Goal: Task Accomplishment & Management: Use online tool/utility

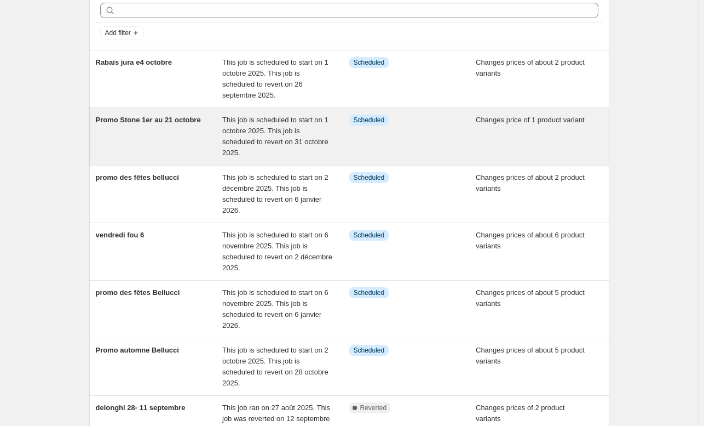
scroll to position [50, 0]
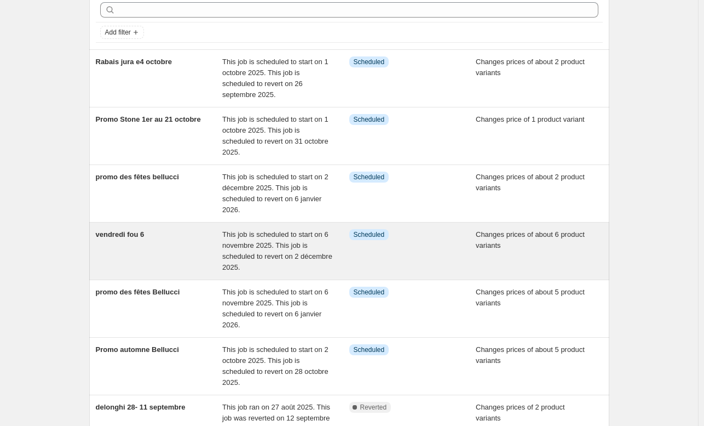
click at [135, 230] on span "vendredi fou 6" at bounding box center [120, 234] width 49 height 8
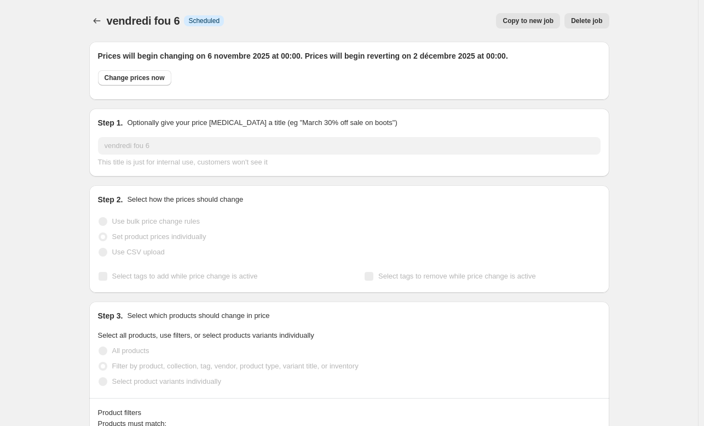
select select "product"
select select "vendor"
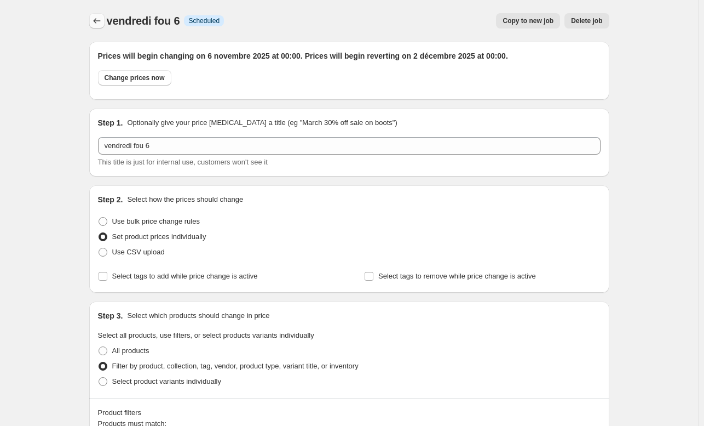
click at [105, 25] on button "Price change jobs" at bounding box center [96, 20] width 15 height 15
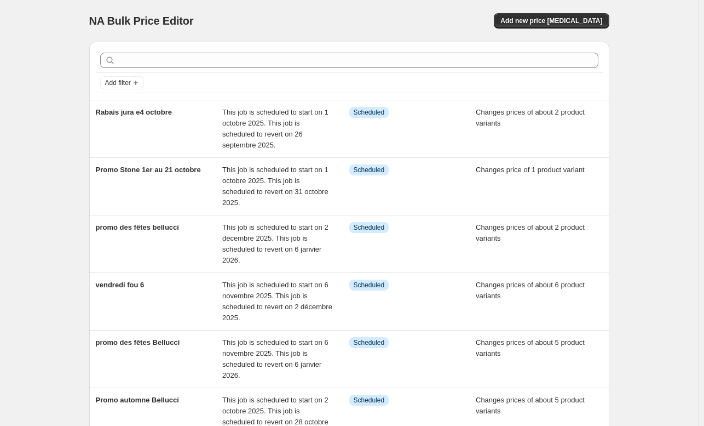
click at [556, 29] on div "NA Bulk Price Editor. This page is ready NA Bulk Price Editor Add new price [ME…" at bounding box center [349, 21] width 520 height 42
click at [555, 16] on button "Add new price [MEDICAL_DATA]" at bounding box center [551, 20] width 115 height 15
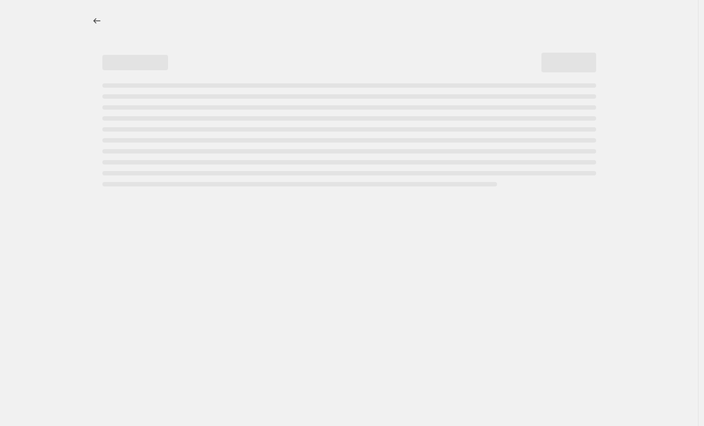
select select "percentage"
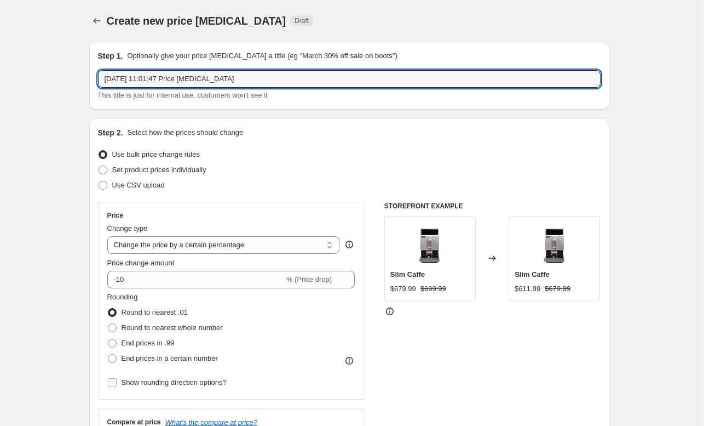
drag, startPoint x: 252, startPoint y: 83, endPoint x: -61, endPoint y: 110, distance: 314.4
click at [0, 110] on html "Home Settings Plans Skip to content Create new price [MEDICAL_DATA]. This page …" at bounding box center [352, 213] width 704 height 426
type input "saeco otc"
click at [139, 172] on span "Set product prices individually" at bounding box center [159, 169] width 94 height 8
click at [99, 166] on input "Set product prices individually" at bounding box center [99, 165] width 1 height 1
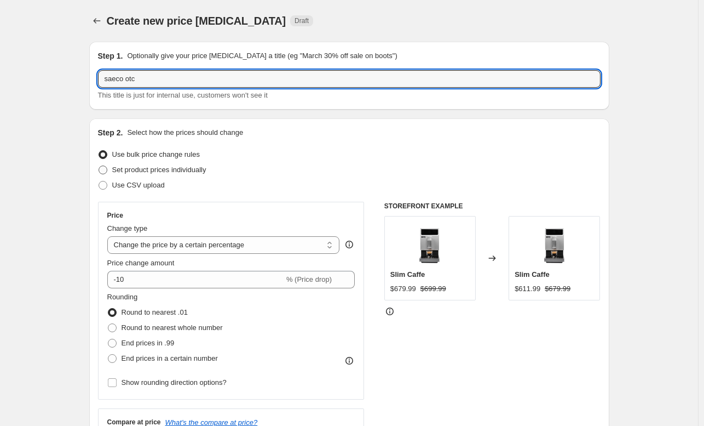
radio input "true"
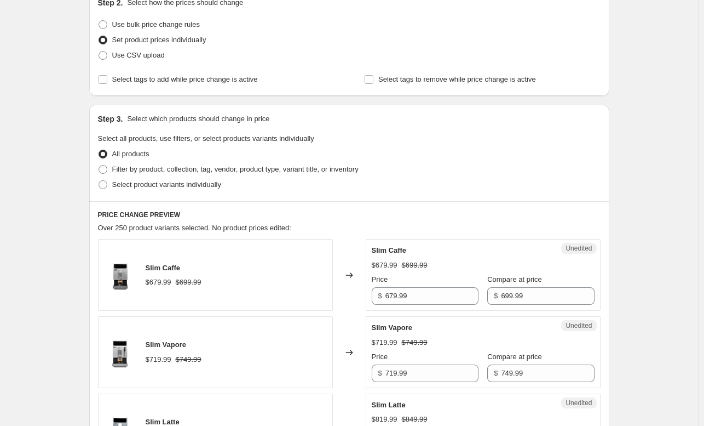
scroll to position [185, 0]
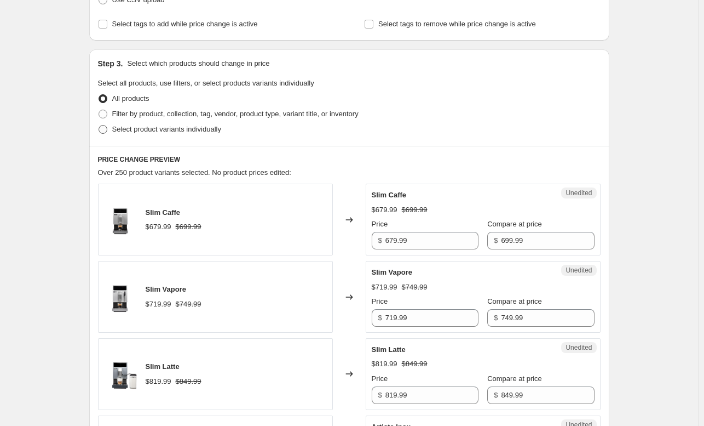
click at [163, 127] on span "Select product variants individually" at bounding box center [166, 129] width 109 height 8
click at [99, 125] on input "Select product variants individually" at bounding box center [99, 125] width 1 height 1
radio input "true"
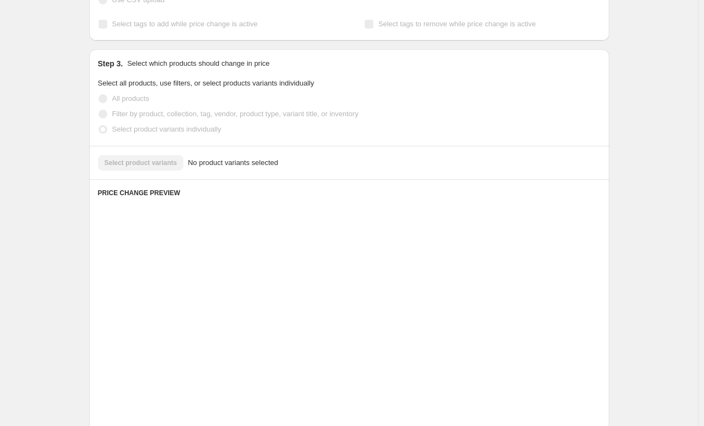
scroll to position [149, 0]
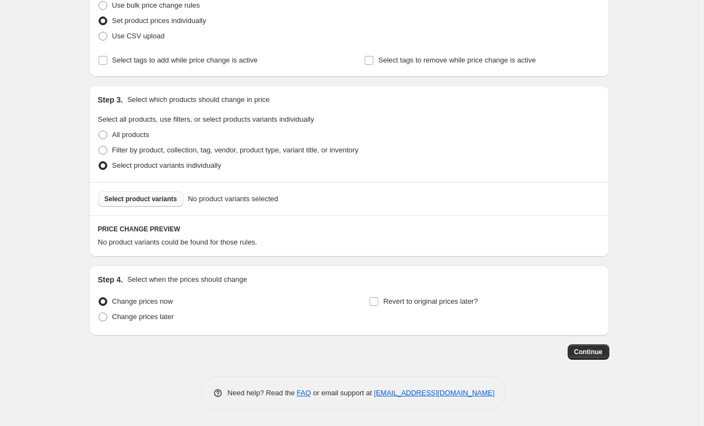
click at [153, 202] on span "Select product variants" at bounding box center [141, 198] width 73 height 9
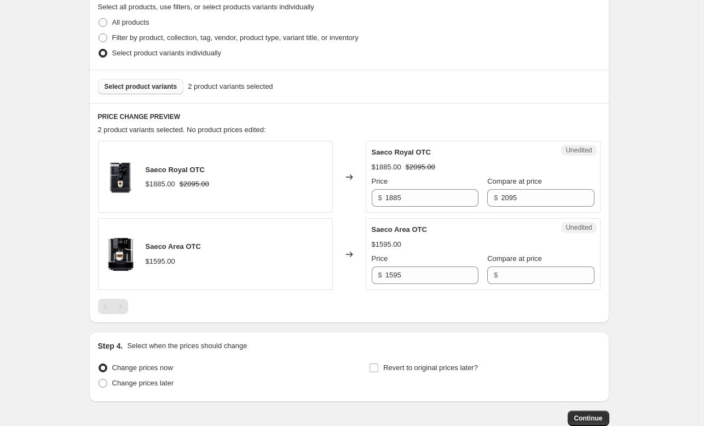
scroll to position [254, 0]
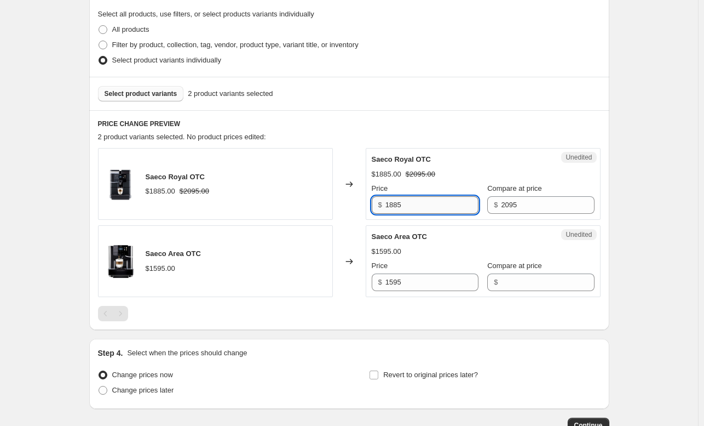
click at [411, 201] on input "1885" at bounding box center [432, 205] width 93 height 18
click at [395, 205] on input "1885" at bounding box center [432, 205] width 93 height 18
click at [428, 208] on input "1785" at bounding box center [432, 205] width 93 height 18
type input "1795"
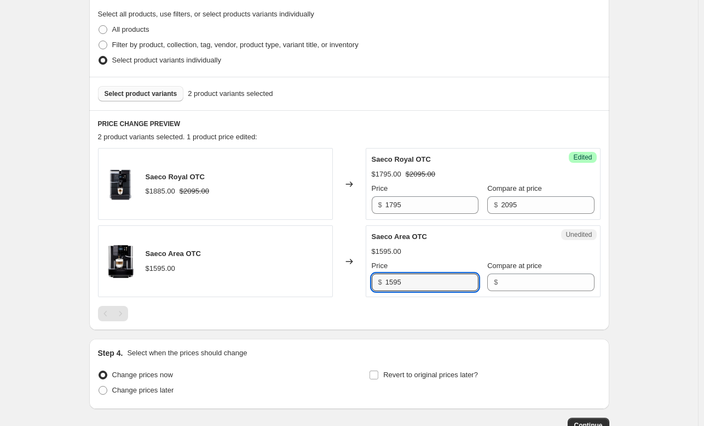
drag, startPoint x: 434, startPoint y: 274, endPoint x: 308, endPoint y: 298, distance: 127.8
click at [308, 298] on div "Saeco Royal OTC $1885.00 $2095.00 Changed to Success Edited Saeco Royal OTC $17…" at bounding box center [349, 234] width 503 height 173
click at [530, 290] on div "Unedited Saeco Area OTC $1595.00 Price $ 1595 Compare at price $" at bounding box center [483, 261] width 235 height 72
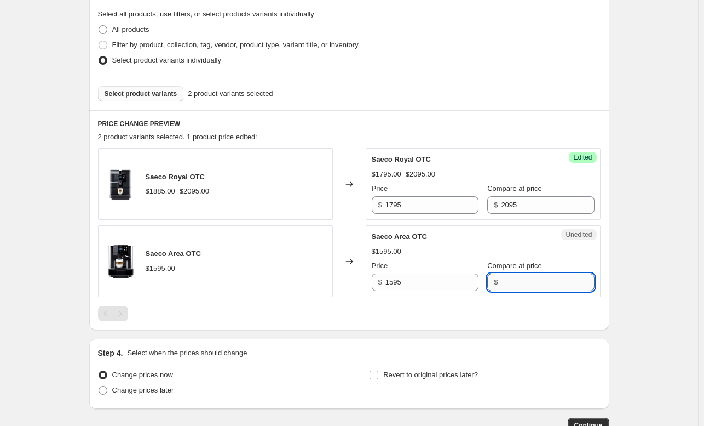
click at [519, 281] on input "Compare at price" at bounding box center [547, 282] width 93 height 18
paste input "1595"
type input "1595"
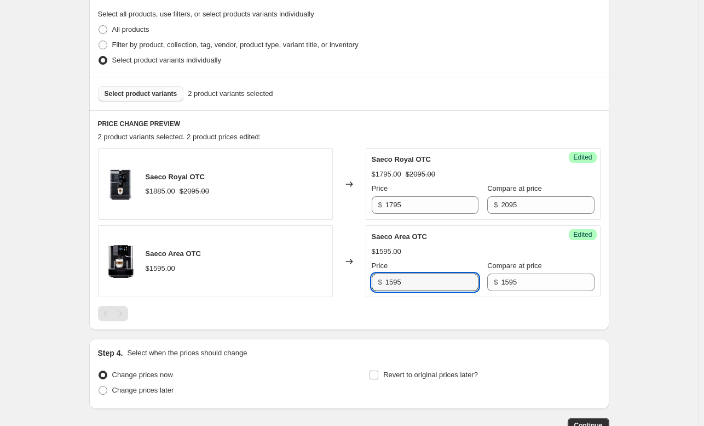
drag, startPoint x: 433, startPoint y: 282, endPoint x: 311, endPoint y: 291, distance: 122.4
click at [311, 291] on div "Saeco Area OTC $1595.00 Changed to Success Edited Saeco Area OTC $1595.00 Price…" at bounding box center [349, 261] width 503 height 72
type input "995"
click at [428, 316] on div at bounding box center [349, 313] width 503 height 15
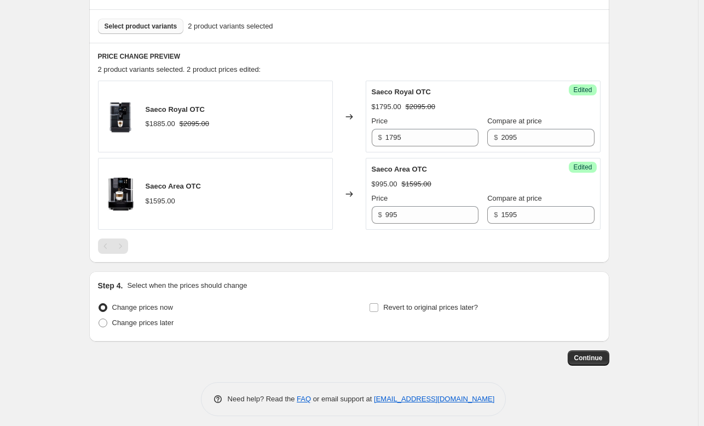
scroll to position [322, 0]
click at [119, 320] on span "Change prices later" at bounding box center [143, 322] width 62 height 8
click at [99, 318] on input "Change prices later" at bounding box center [99, 318] width 1 height 1
radio input "true"
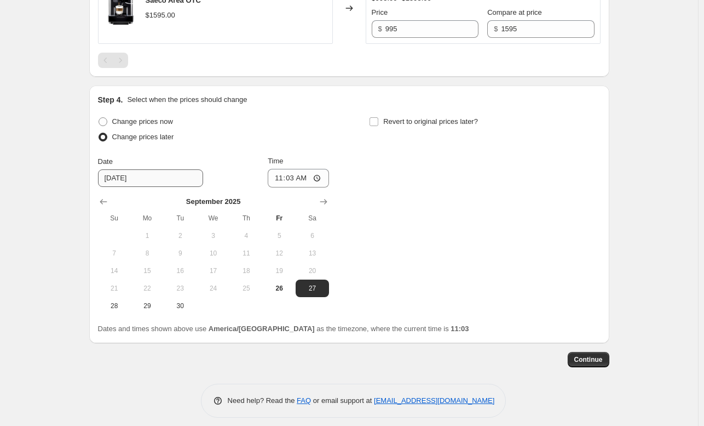
scroll to position [508, 0]
click at [138, 116] on span "Change prices now" at bounding box center [142, 120] width 61 height 8
click at [99, 116] on input "Change prices now" at bounding box center [99, 116] width 1 height 1
radio input "true"
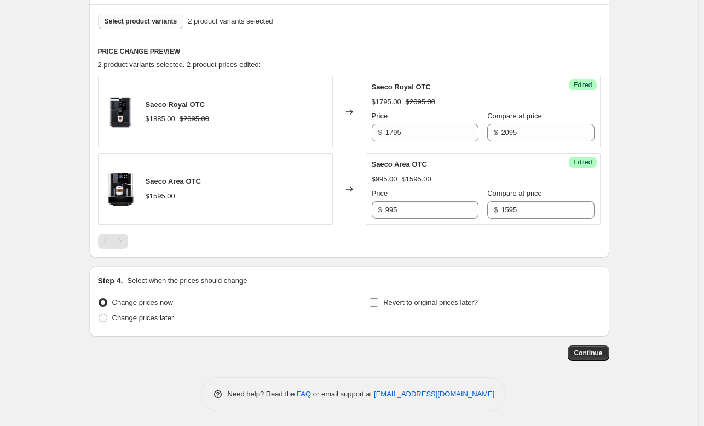
click at [423, 306] on span "Revert to original prices later?" at bounding box center [430, 302] width 95 height 11
click at [378, 306] on input "Revert to original prices later?" at bounding box center [374, 302] width 9 height 9
checkbox input "true"
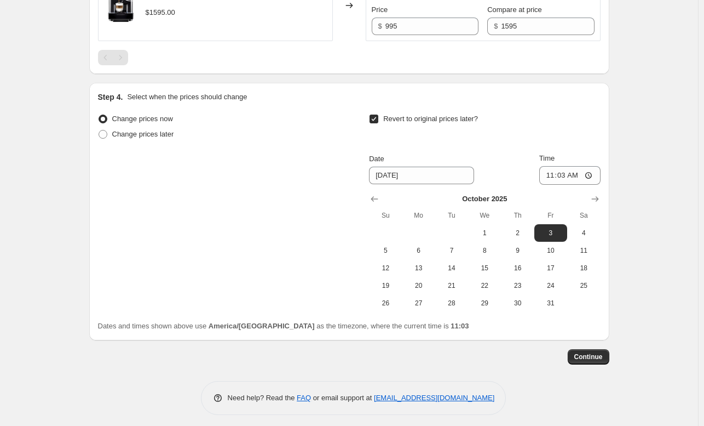
scroll to position [513, 0]
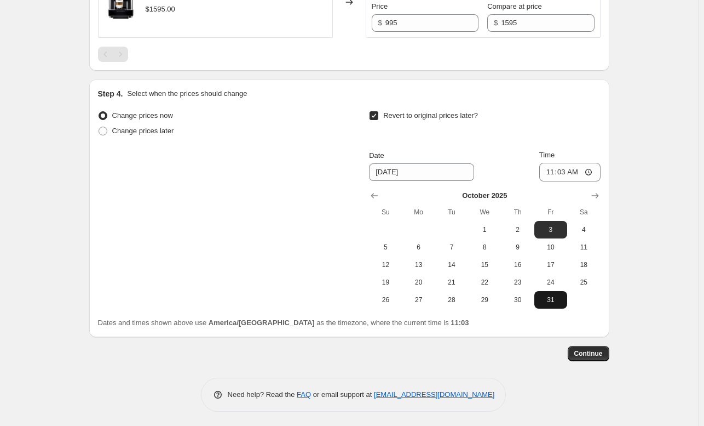
click at [553, 301] on span "31" at bounding box center [551, 299] width 24 height 9
type input "[DATE]"
click at [568, 169] on input "11:03" at bounding box center [569, 172] width 61 height 19
type input "23:59"
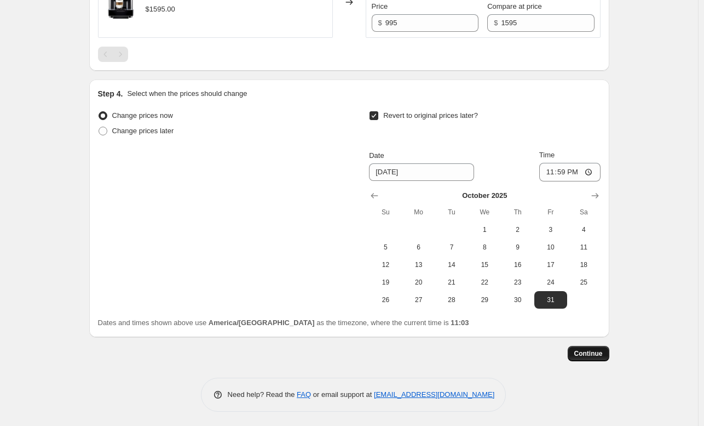
click at [597, 354] on span "Continue" at bounding box center [589, 353] width 28 height 9
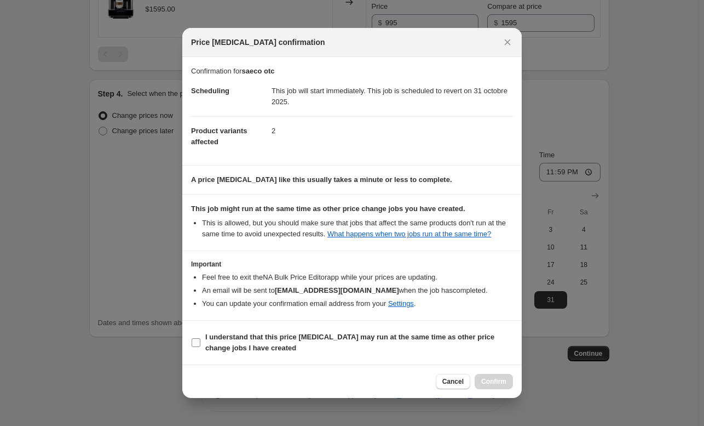
click at [323, 331] on span "I understand that this price [MEDICAL_DATA] may run at the same time as other p…" at bounding box center [359, 342] width 308 height 22
click at [200, 338] on input "I understand that this price [MEDICAL_DATA] may run at the same time as other p…" at bounding box center [196, 342] width 9 height 9
checkbox input "true"
click at [493, 377] on span "Confirm" at bounding box center [493, 381] width 25 height 9
